Goal: Communication & Community: Connect with others

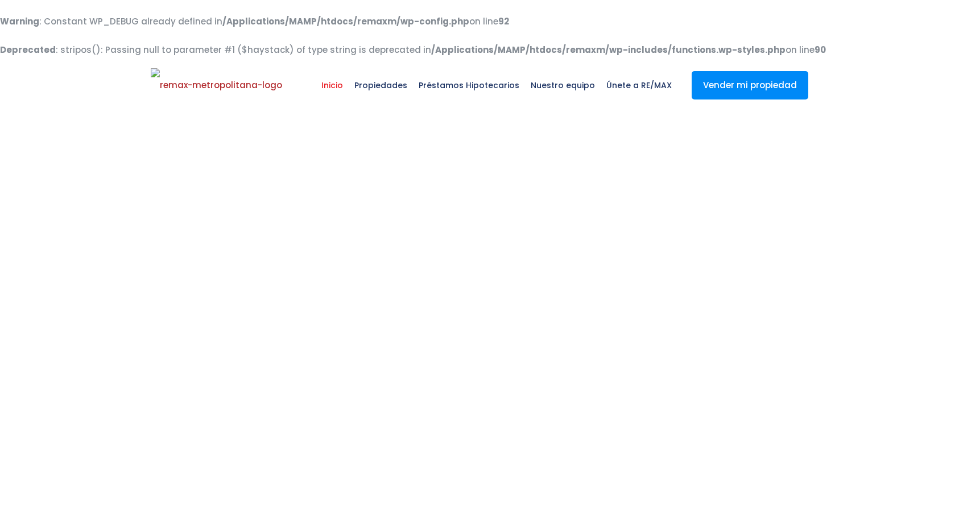
select select
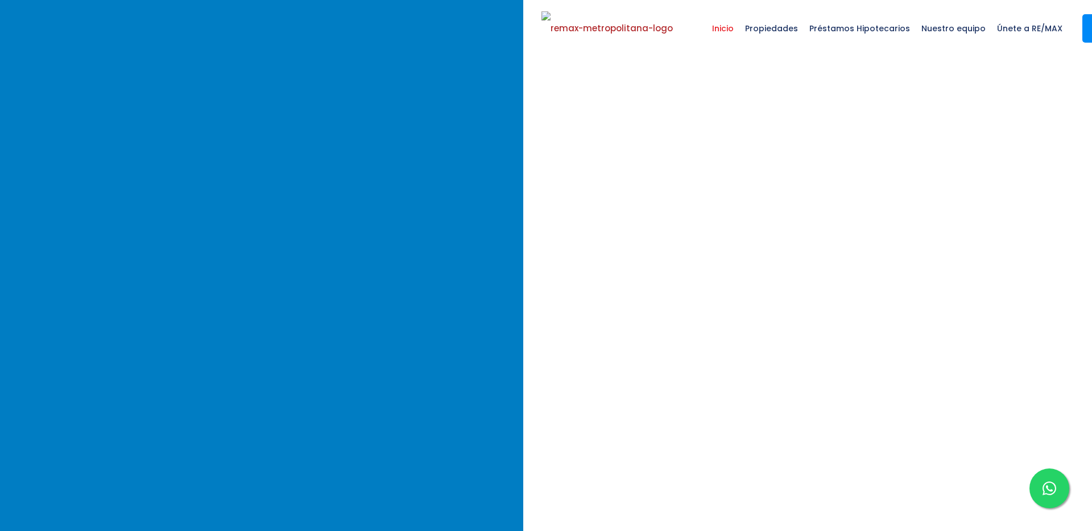
click at [958, 474] on div at bounding box center [1049, 489] width 40 height 40
click at [958, 484] on icon at bounding box center [1049, 489] width 14 height 14
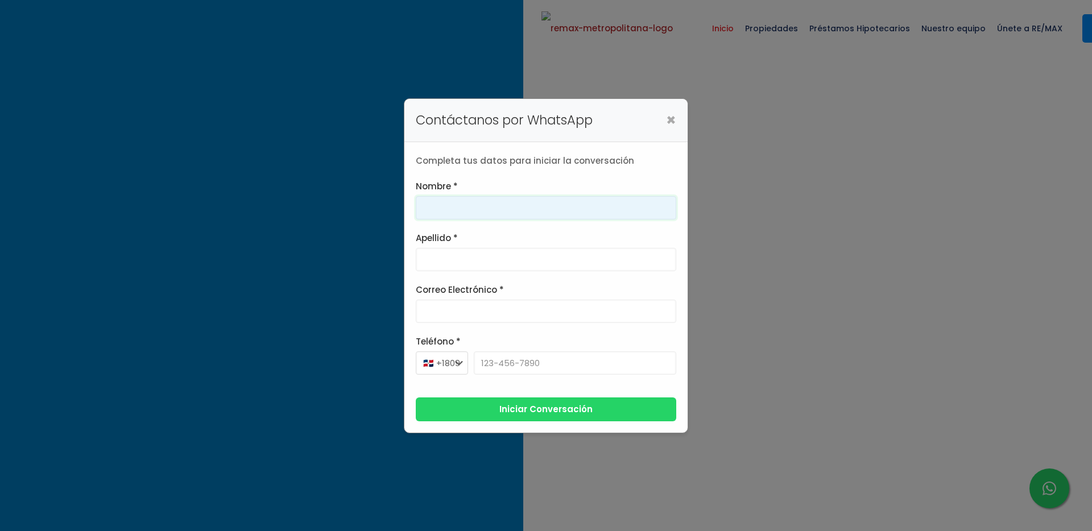
click at [513, 217] on input "Nombre *" at bounding box center [546, 207] width 260 height 23
type input "Franklin"
type input "Gonzalez"
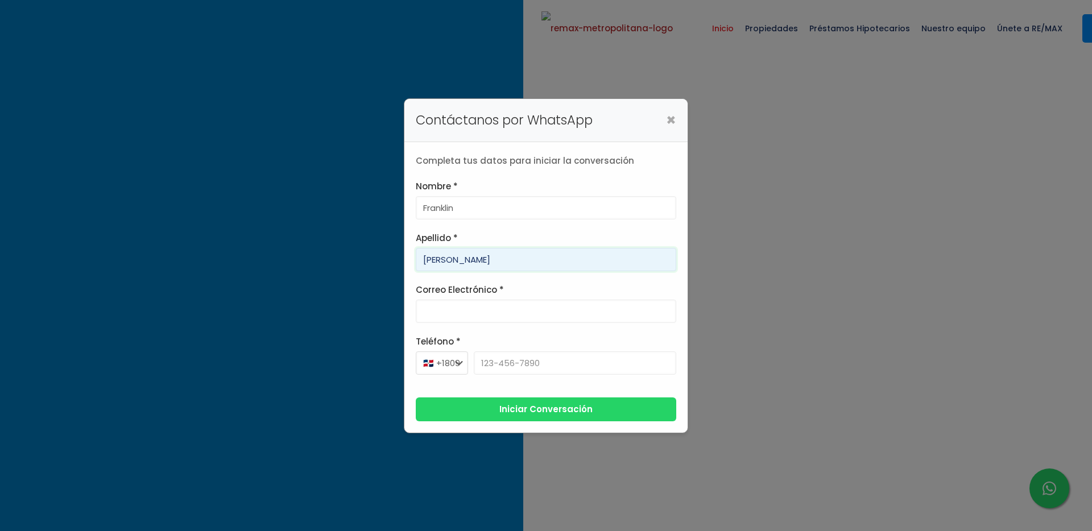
type input "franklin.a.marte@gmail.com"
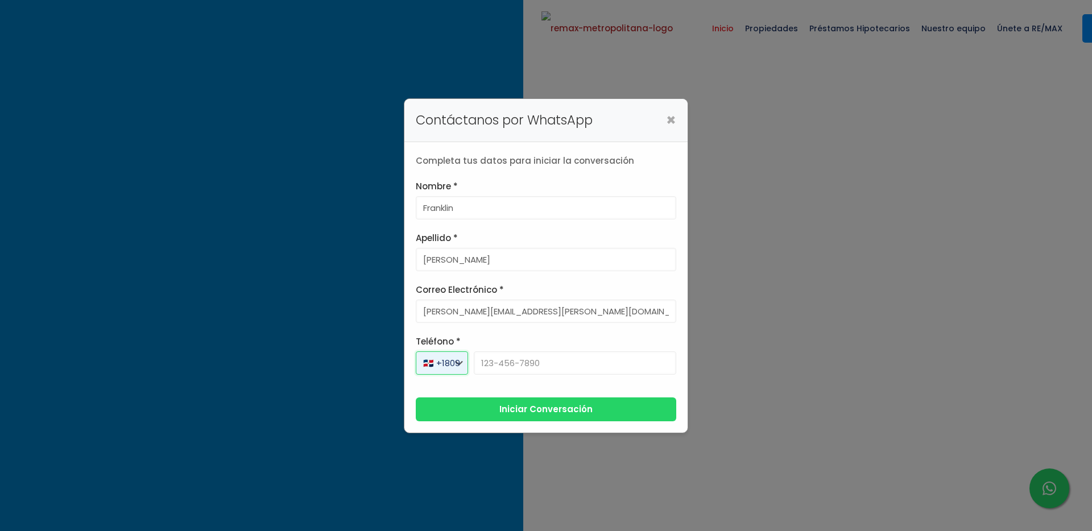
select select "+1"
type input "829-619-1904"
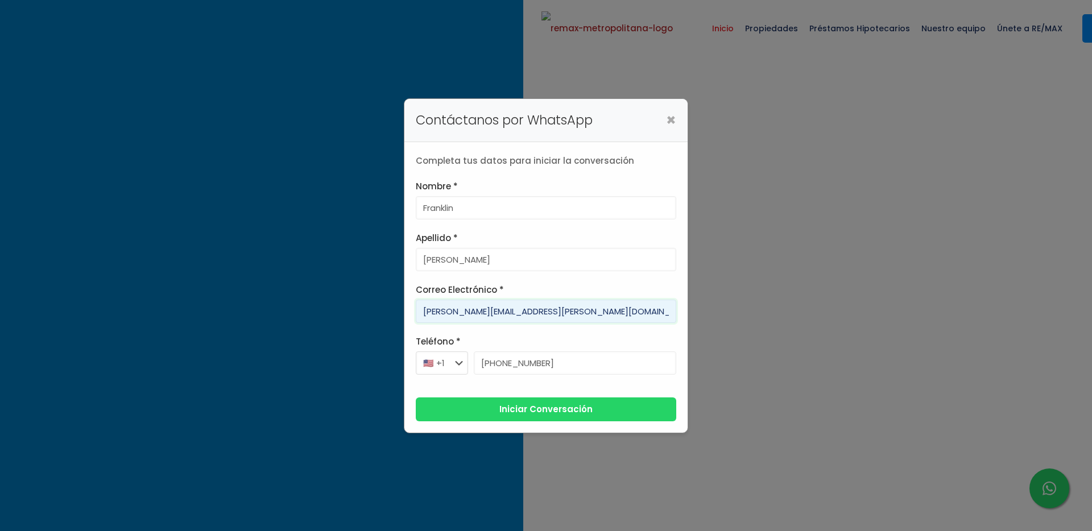
click at [487, 315] on input "franklin.a.marte@gmail.com" at bounding box center [546, 311] width 260 height 23
type input "franklin.a.marteaaaa@gmail.com"
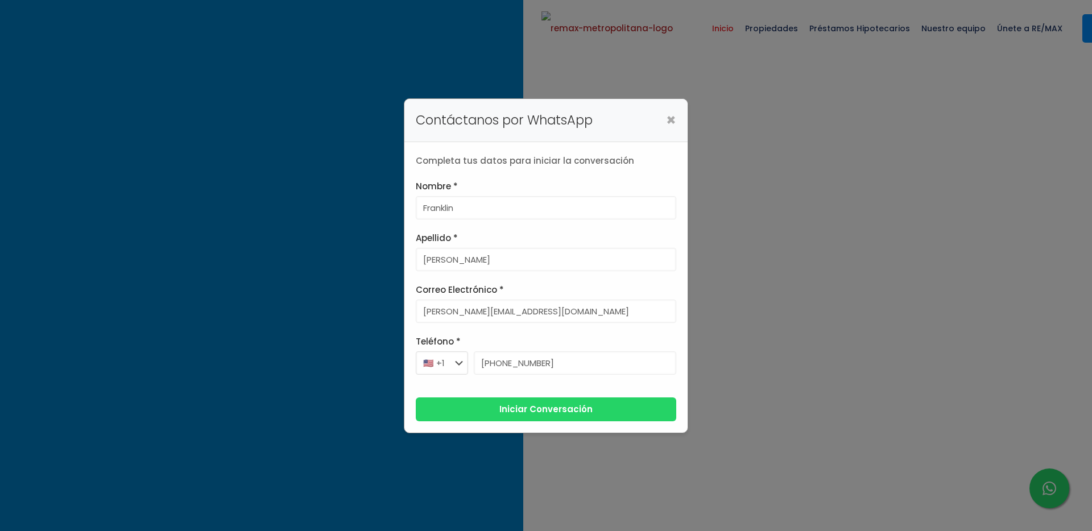
click at [529, 415] on button "Iniciar Conversación" at bounding box center [546, 409] width 260 height 24
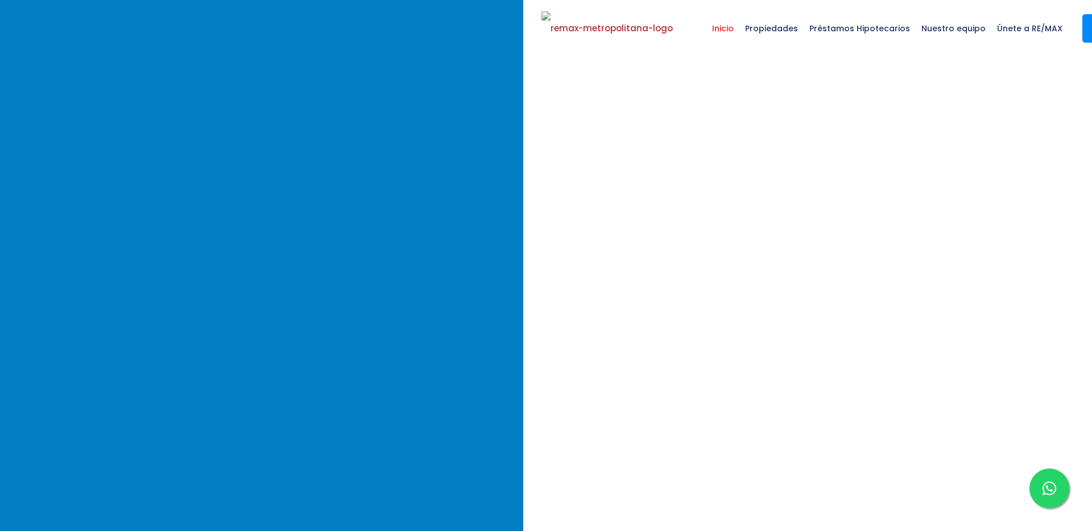
click at [958, 486] on icon at bounding box center [1049, 489] width 14 height 14
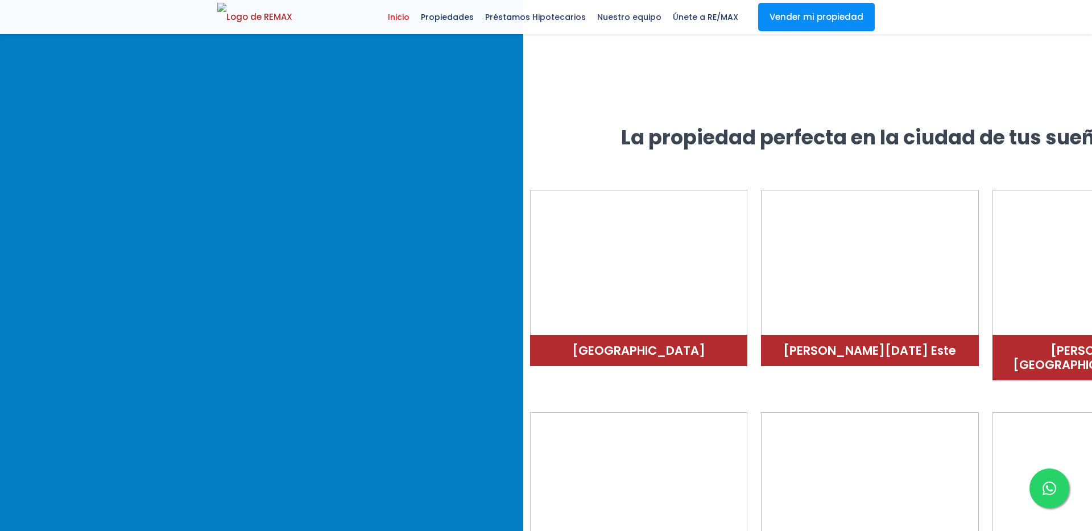
scroll to position [2221, 0]
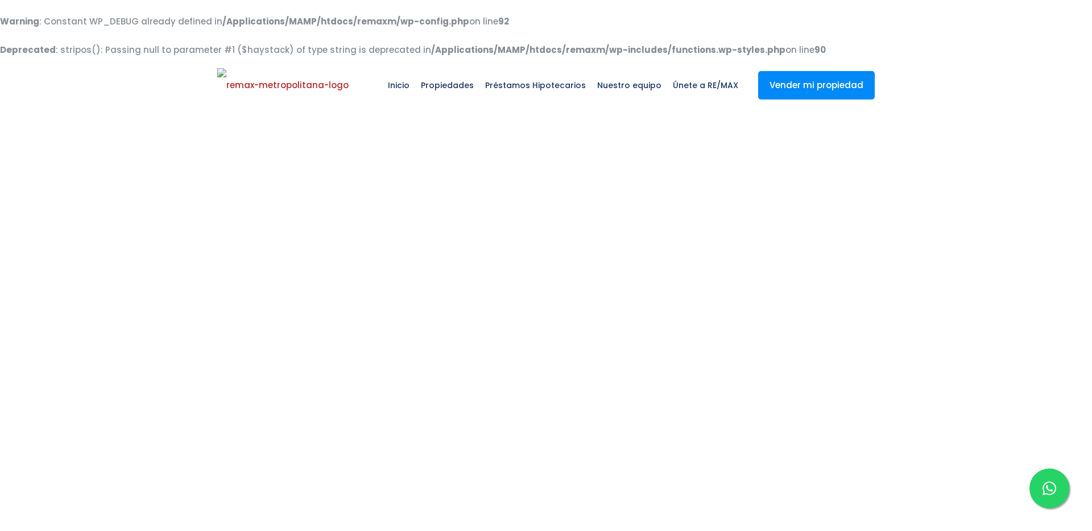
click at [1047, 491] on icon at bounding box center [1049, 489] width 14 height 14
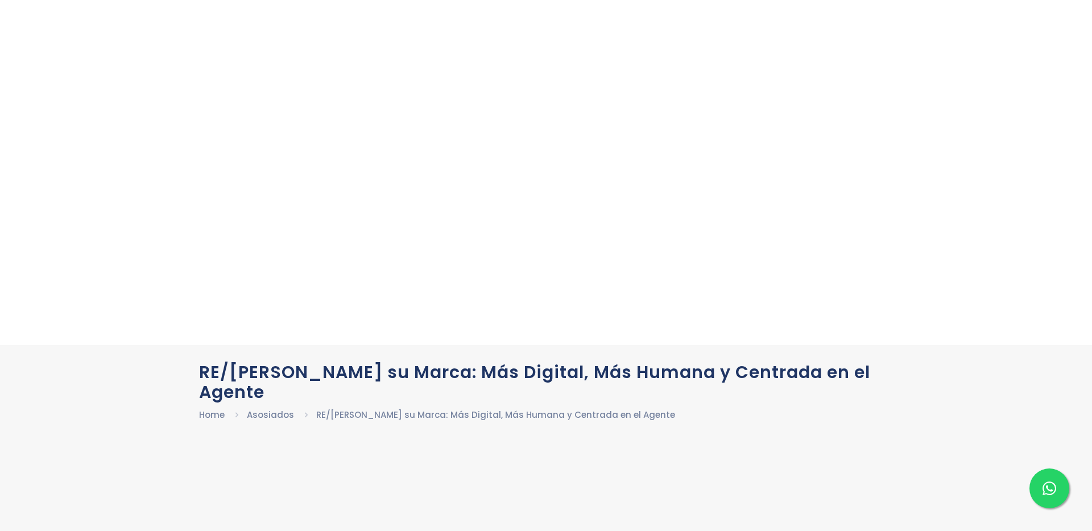
scroll to position [121, 0]
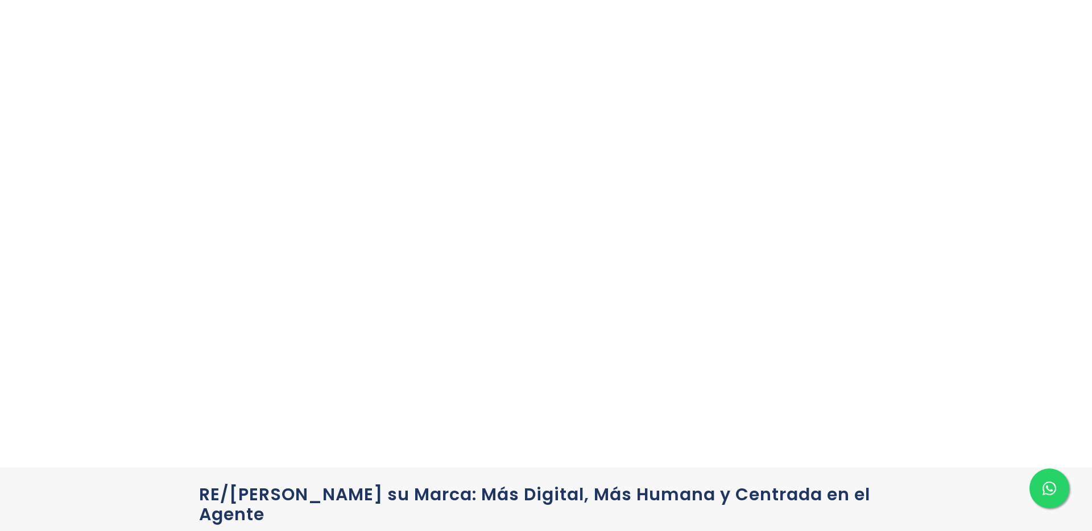
click at [1043, 495] on icon at bounding box center [1049, 489] width 14 height 14
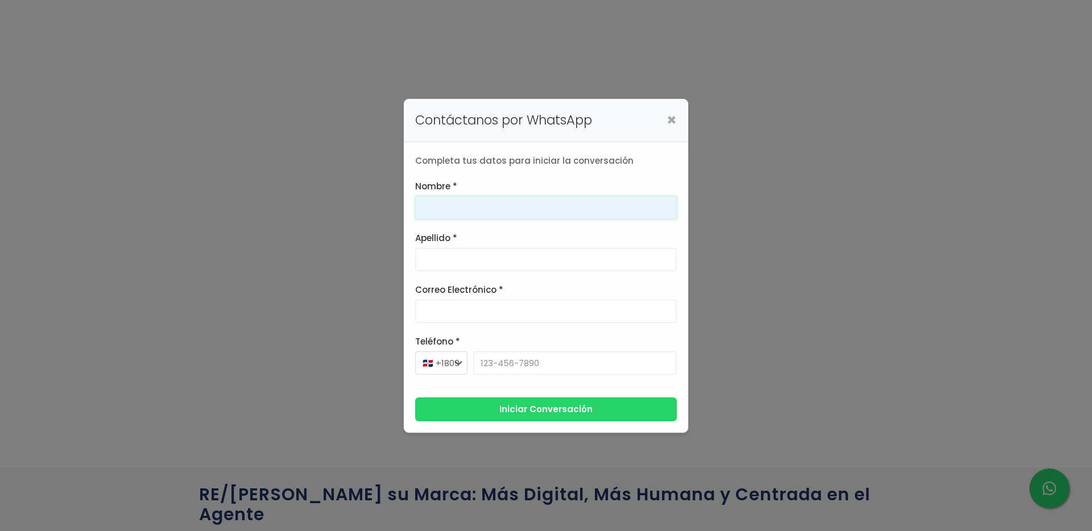
click at [549, 197] on input "Nombre *" at bounding box center [546, 207] width 262 height 23
type input "Franklin"
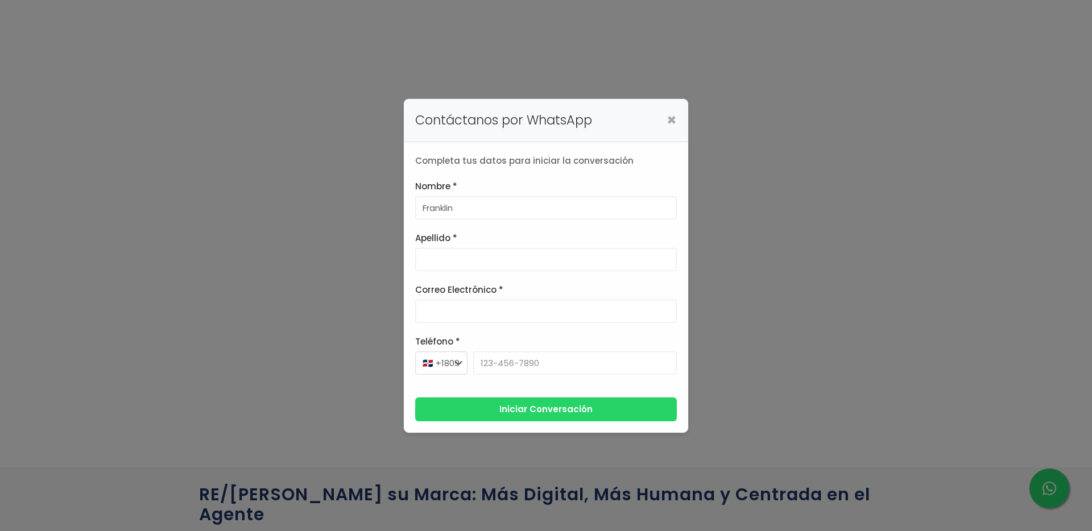
type input "Gonzalez"
type input "franklin.a.marte@gmail.com"
select select "+1"
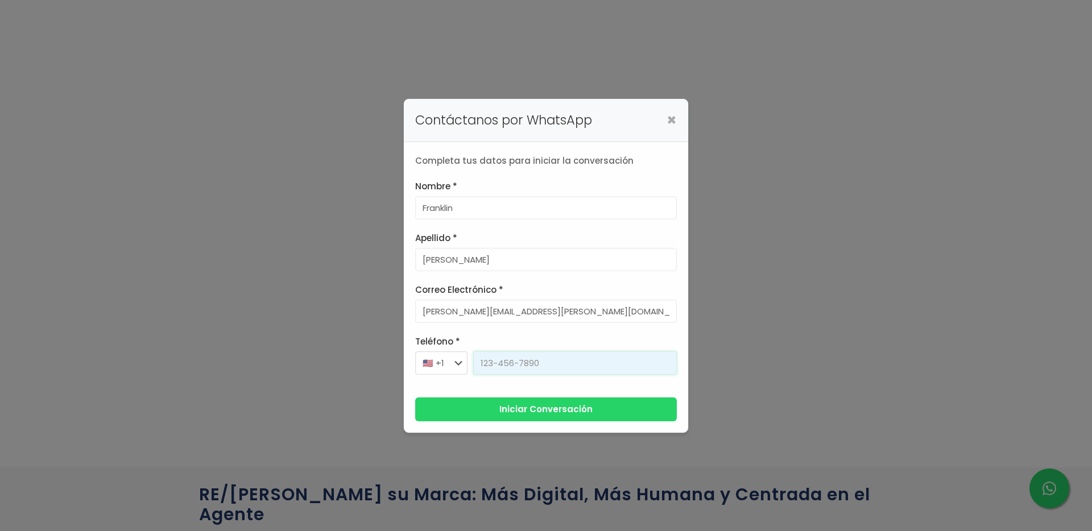
type input "829-619-1904"
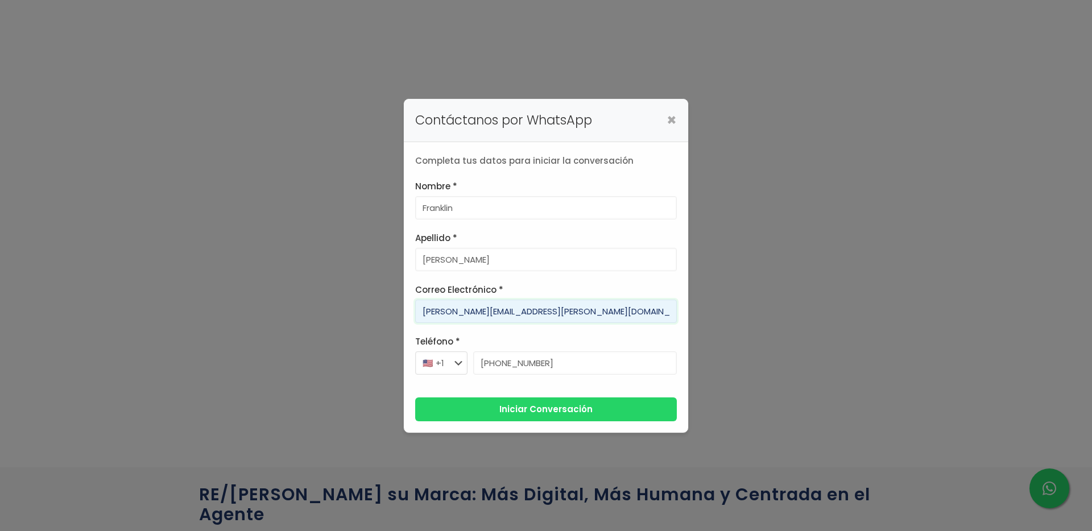
click at [471, 312] on input "franklin.a.marte@gmail.com" at bounding box center [546, 311] width 262 height 23
type input "franklin.a.mwwwarte@gmail.com"
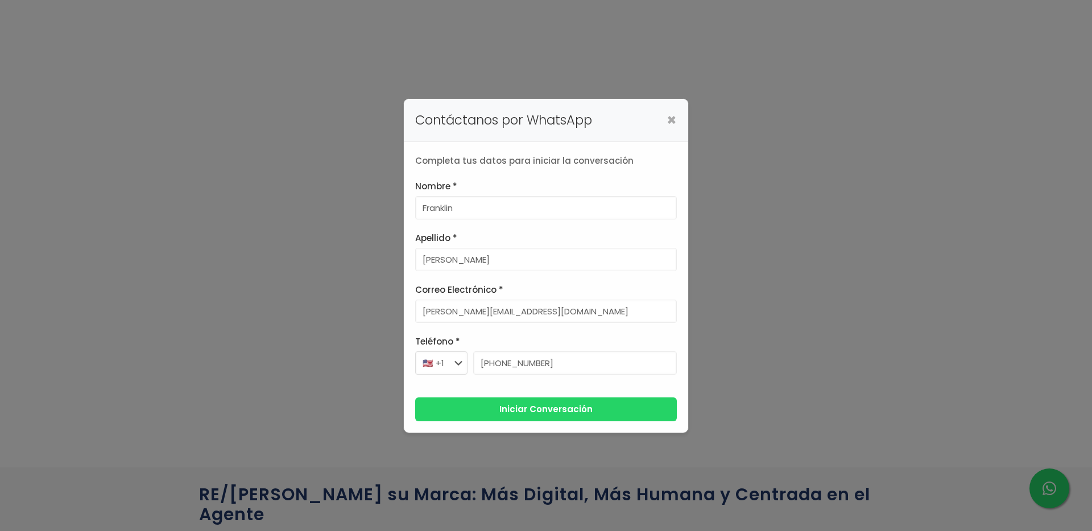
click at [480, 410] on button "Iniciar Conversación" at bounding box center [546, 409] width 262 height 24
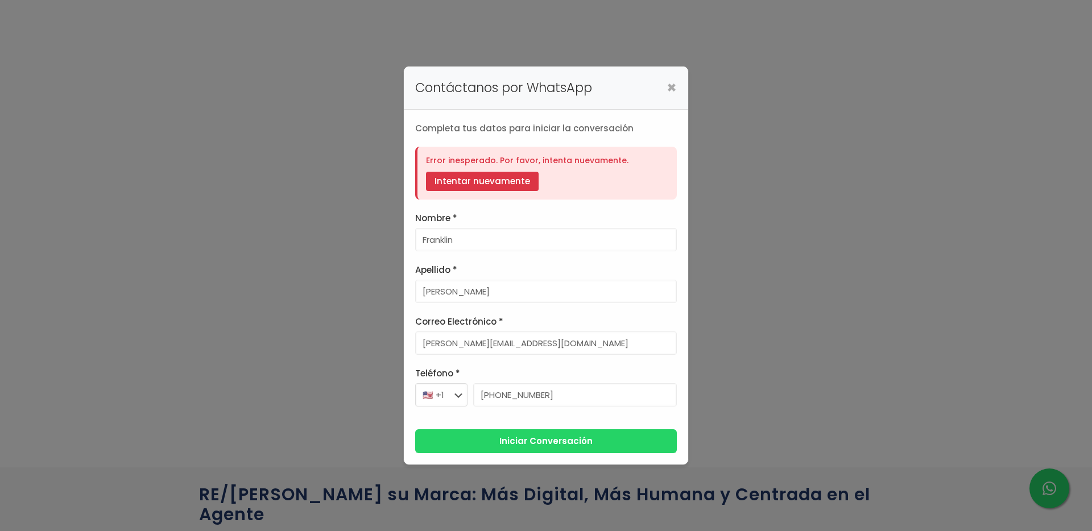
click at [520, 185] on button "Intentar nuevamente" at bounding box center [482, 181] width 113 height 19
